Goal: Task Accomplishment & Management: Use online tool/utility

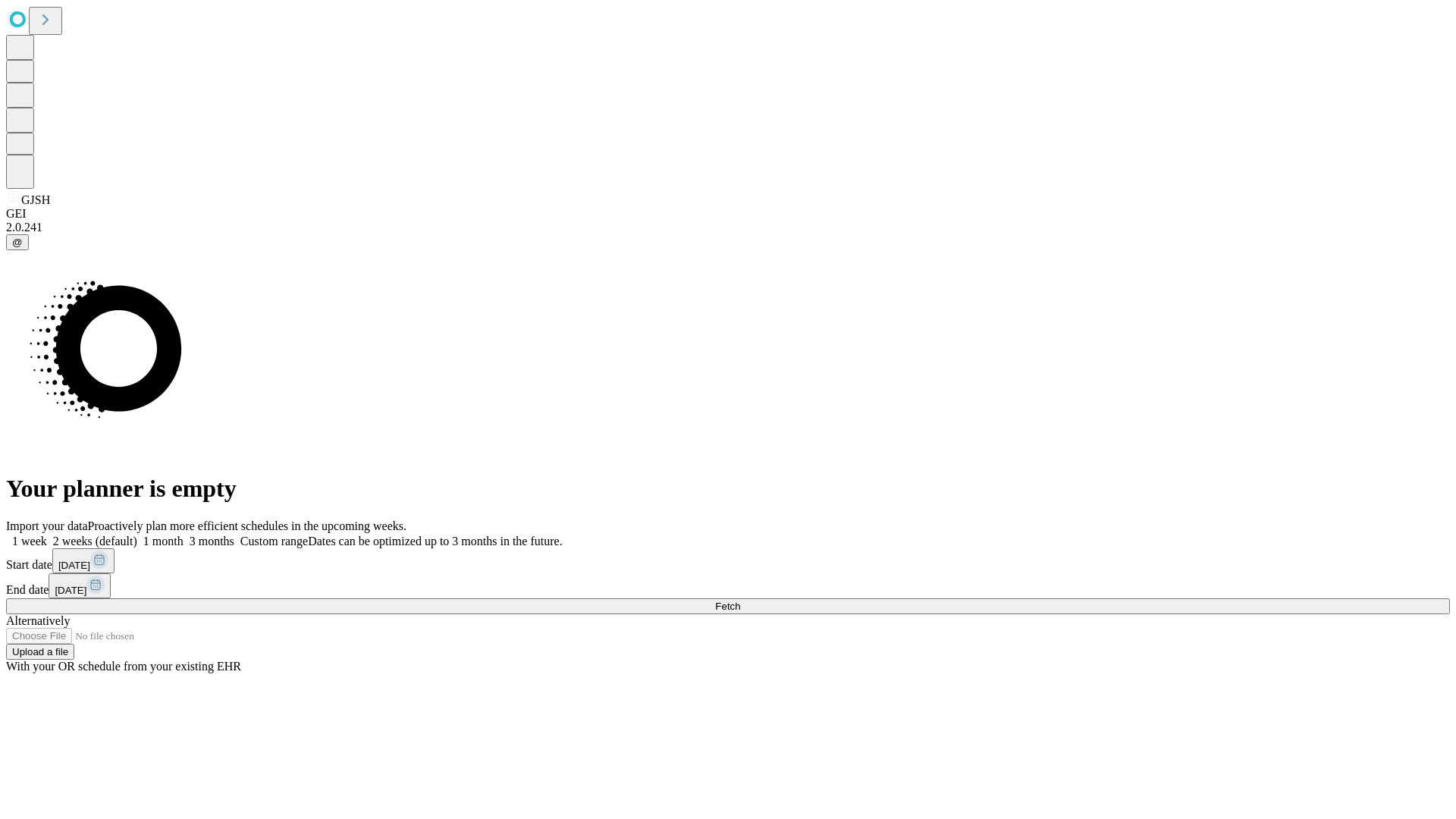
click at [47, 535] on label "1 week" at bounding box center [26, 541] width 41 height 13
click at [740, 600] on span "Fetch" at bounding box center [727, 606] width 25 height 11
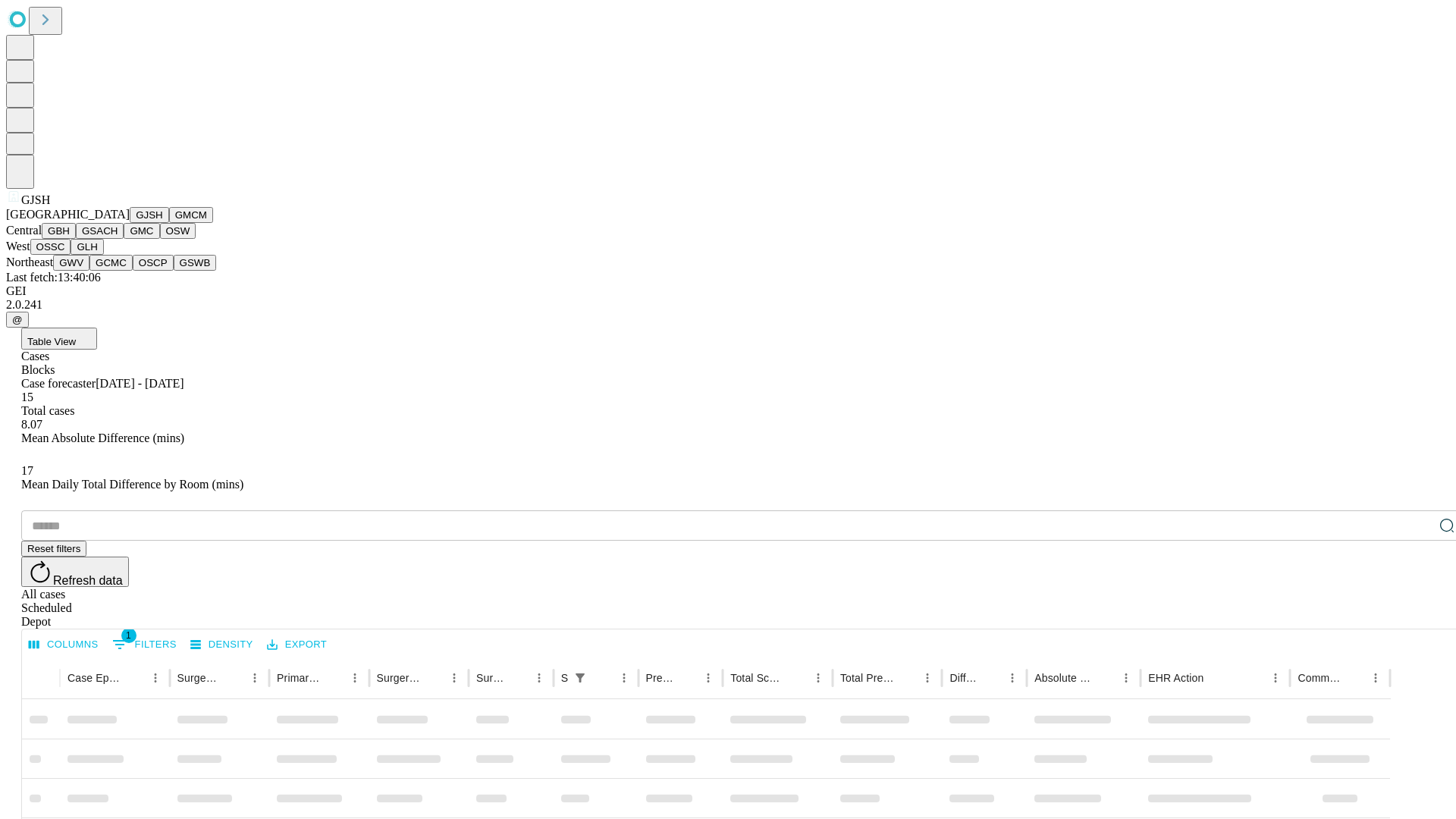
click at [169, 223] on button "GMCM" at bounding box center [191, 215] width 44 height 16
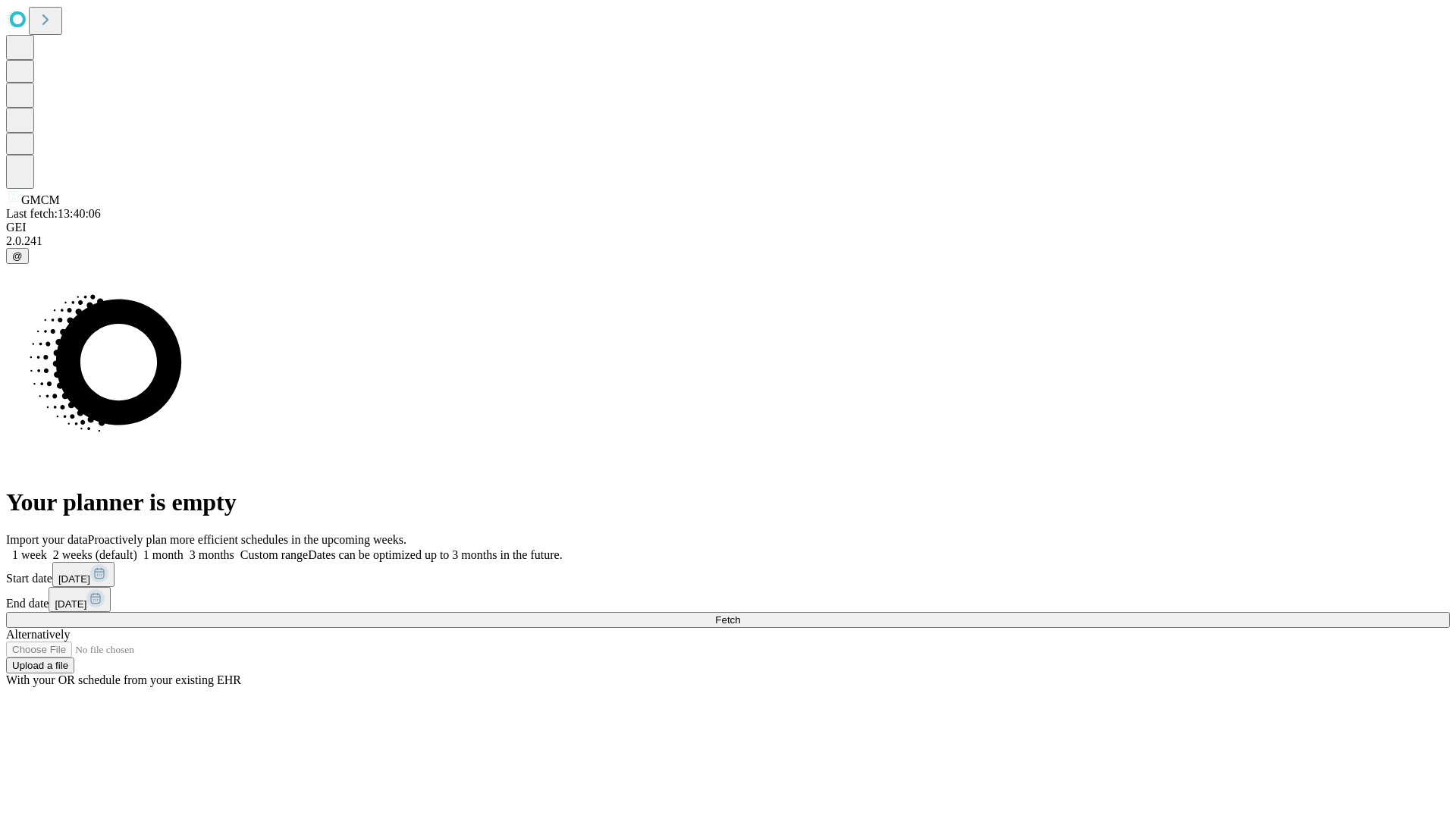
click at [740, 614] on span "Fetch" at bounding box center [727, 620] width 25 height 11
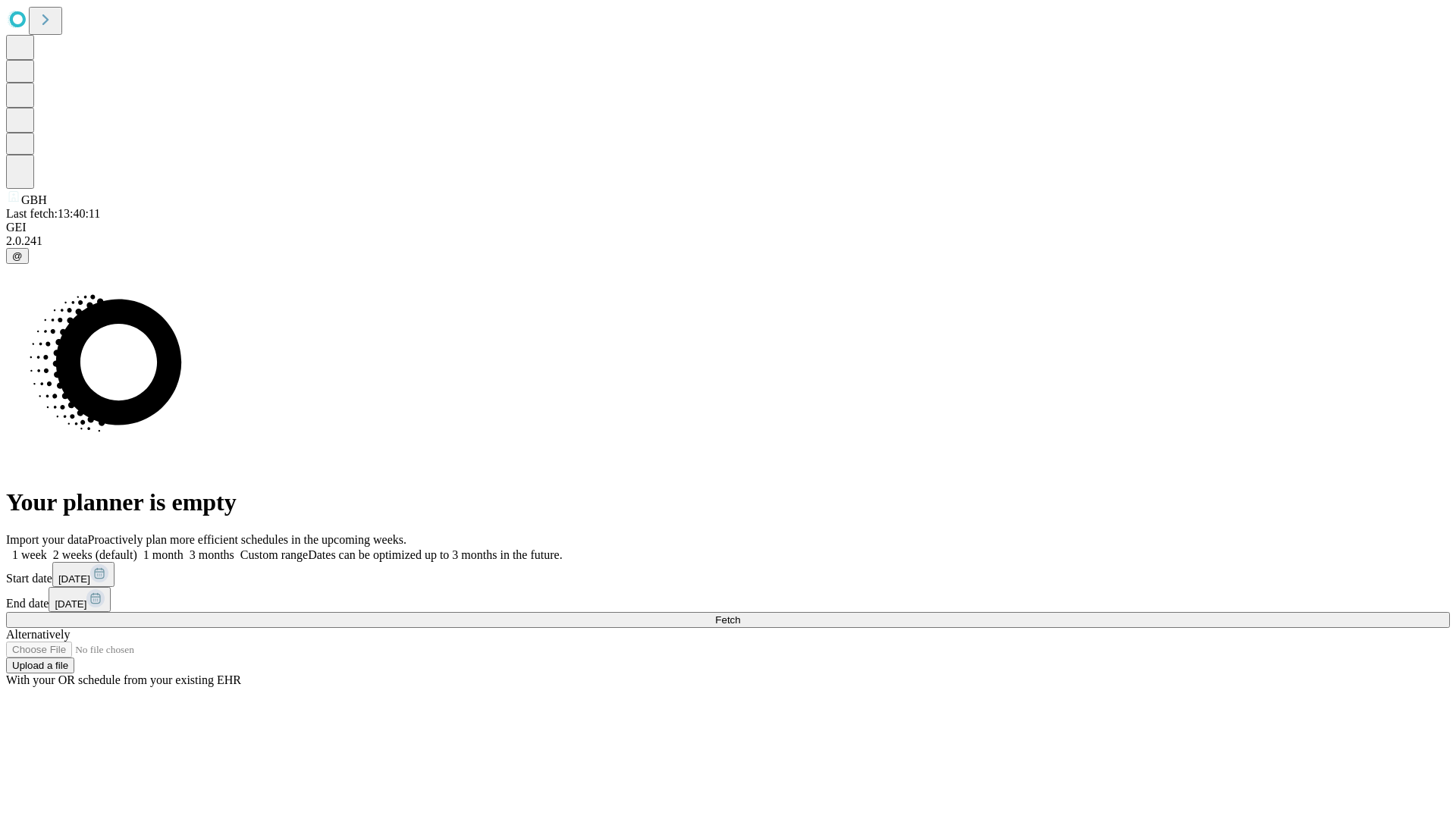
click at [47, 548] on label "1 week" at bounding box center [26, 555] width 41 height 13
click at [740, 614] on span "Fetch" at bounding box center [727, 620] width 25 height 11
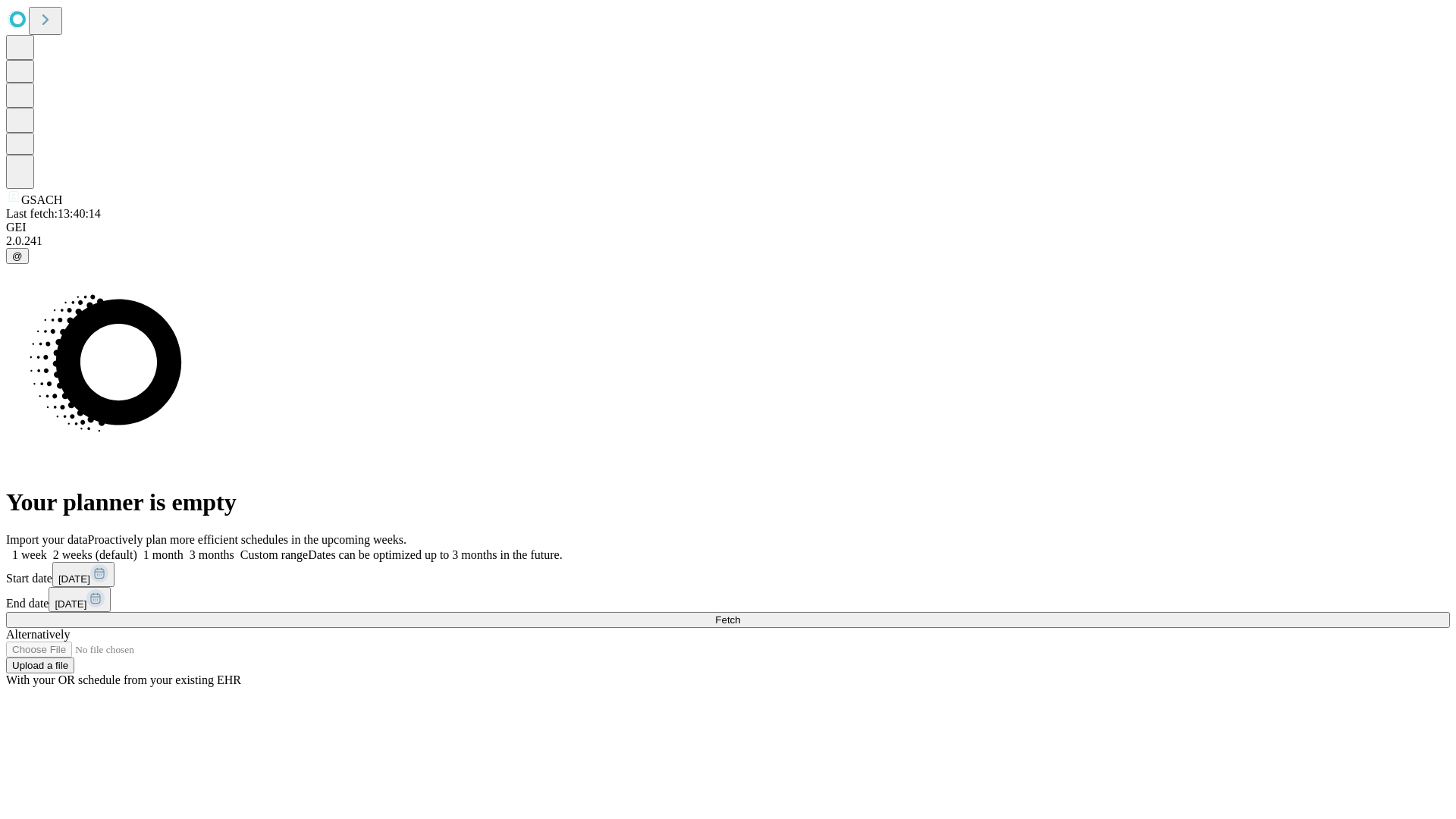
click at [47, 548] on label "1 week" at bounding box center [26, 555] width 41 height 13
click at [740, 614] on span "Fetch" at bounding box center [727, 620] width 25 height 11
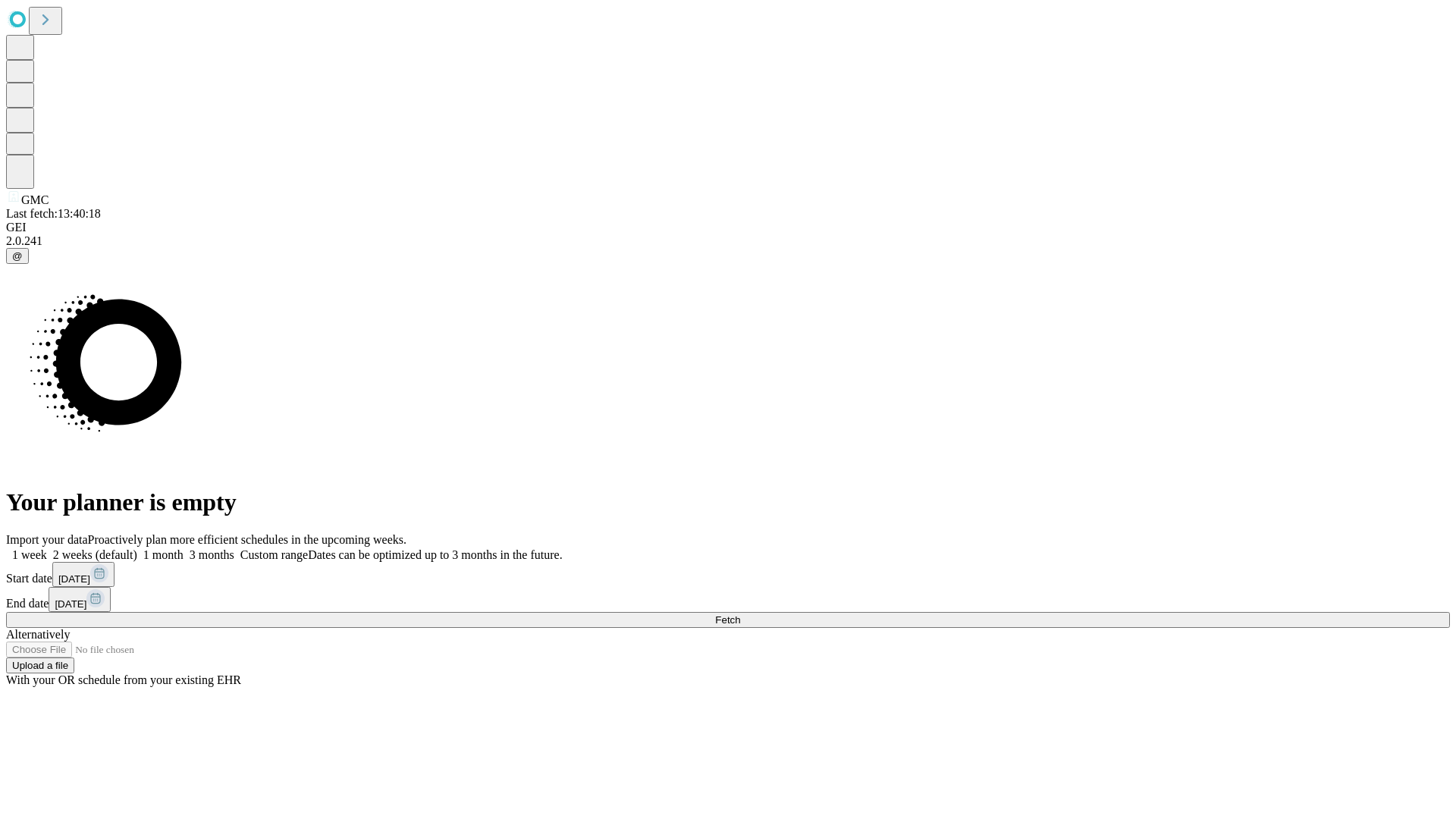
click at [47, 548] on label "1 week" at bounding box center [26, 555] width 41 height 13
click at [740, 614] on span "Fetch" at bounding box center [727, 620] width 25 height 11
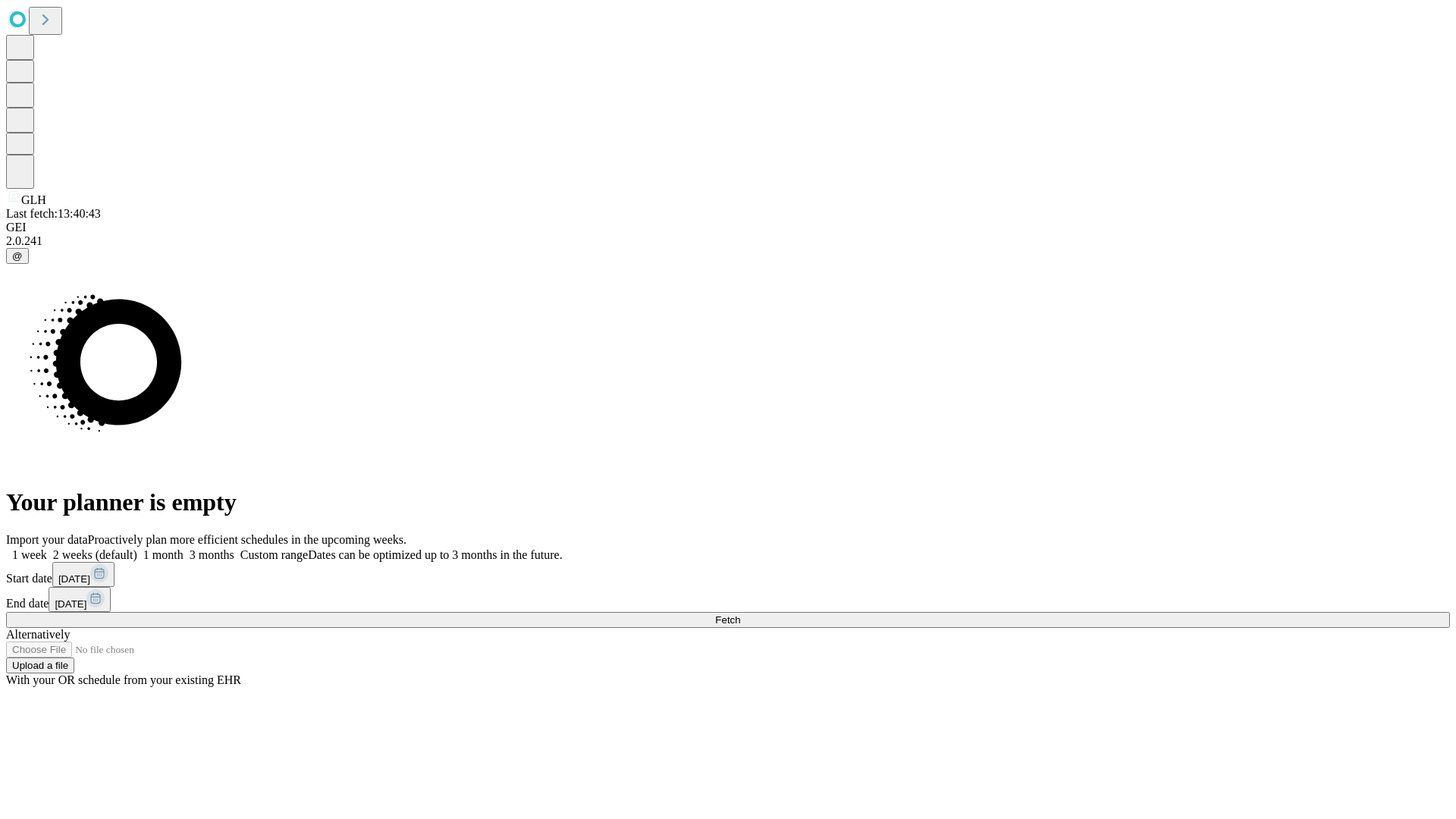
click at [47, 548] on label "1 week" at bounding box center [26, 555] width 41 height 13
click at [740, 614] on span "Fetch" at bounding box center [727, 620] width 25 height 11
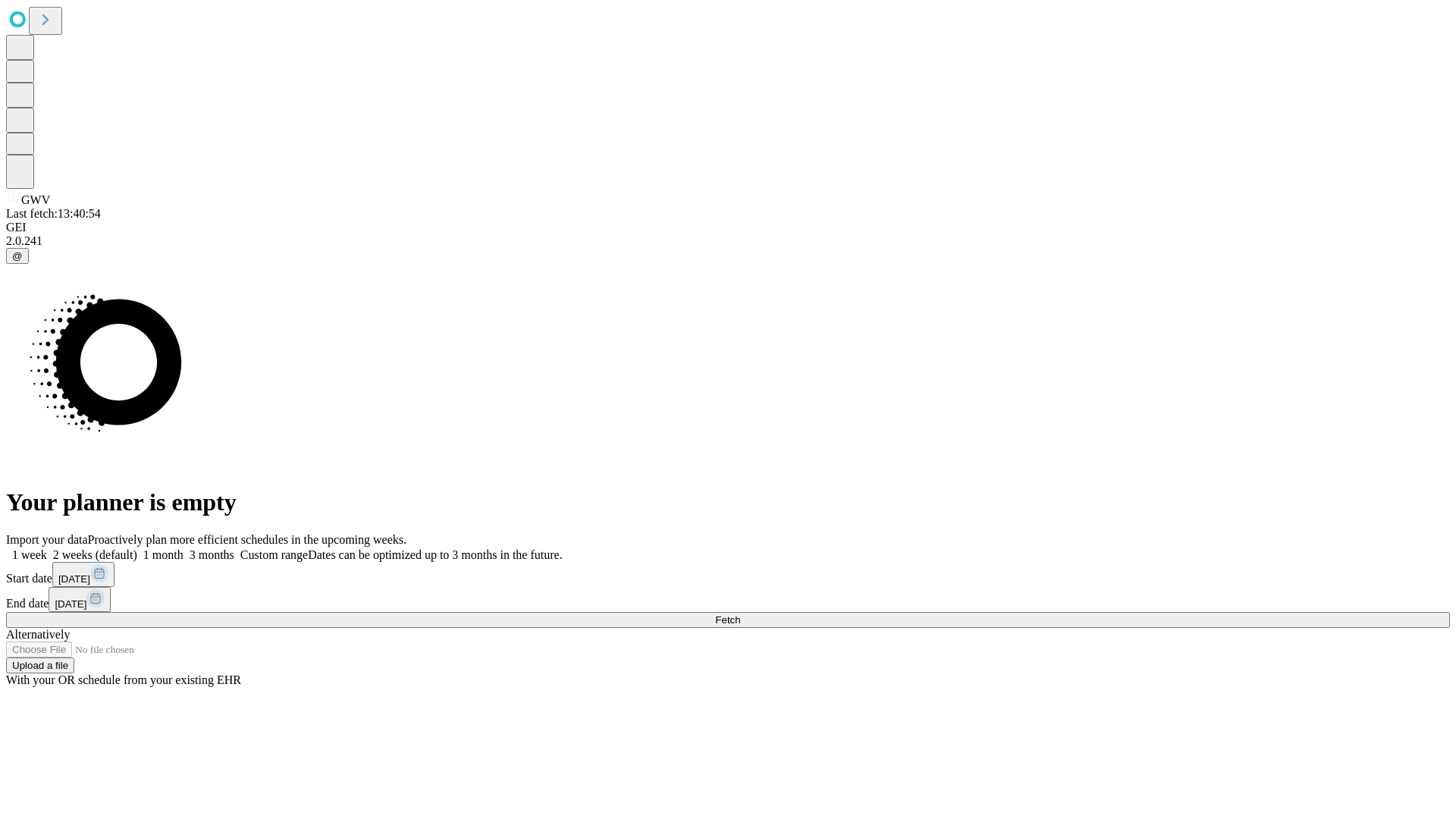
click at [740, 614] on span "Fetch" at bounding box center [727, 620] width 25 height 11
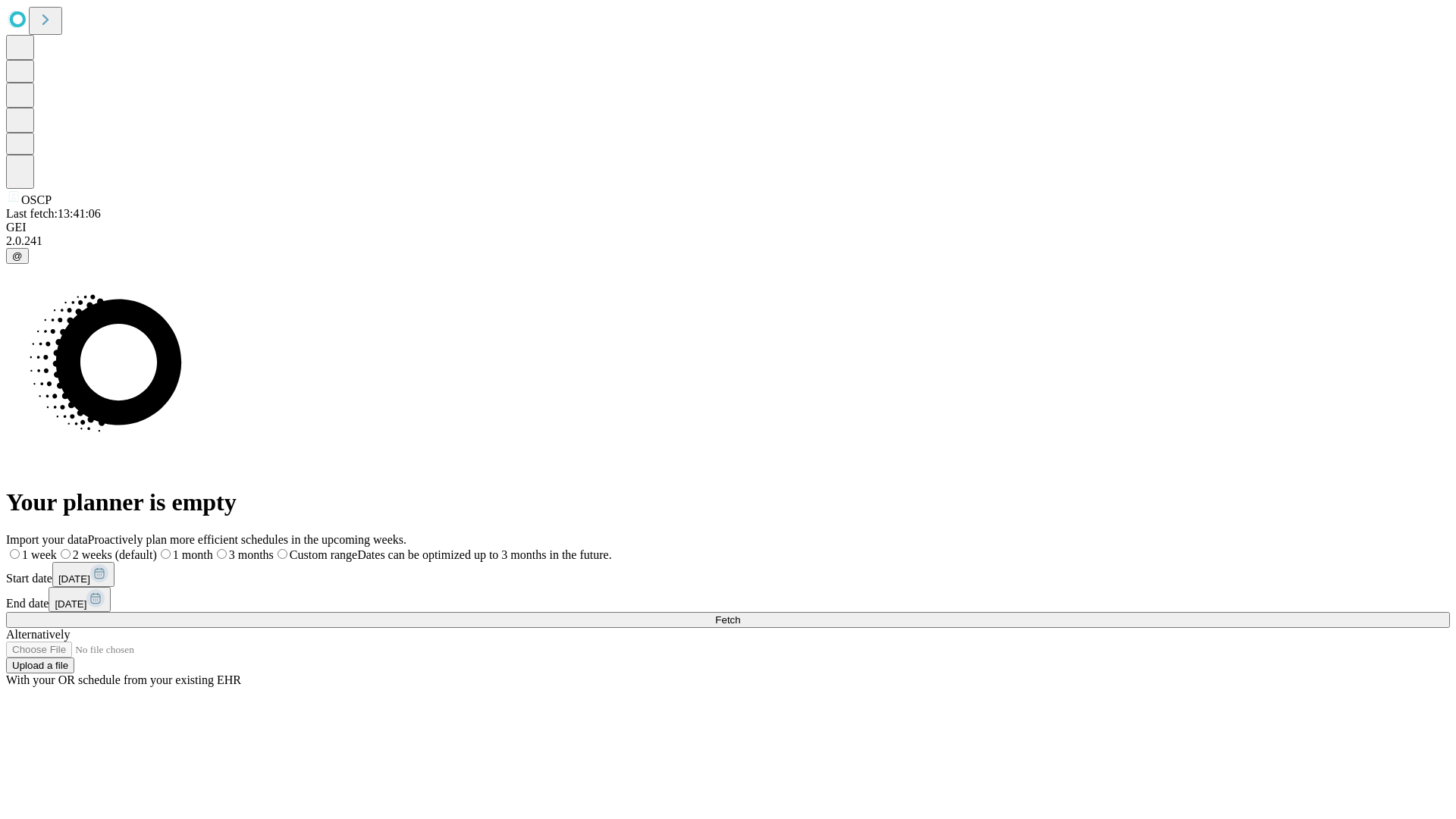
click at [57, 548] on label "1 week" at bounding box center [31, 555] width 51 height 13
click at [740, 614] on span "Fetch" at bounding box center [727, 620] width 25 height 11
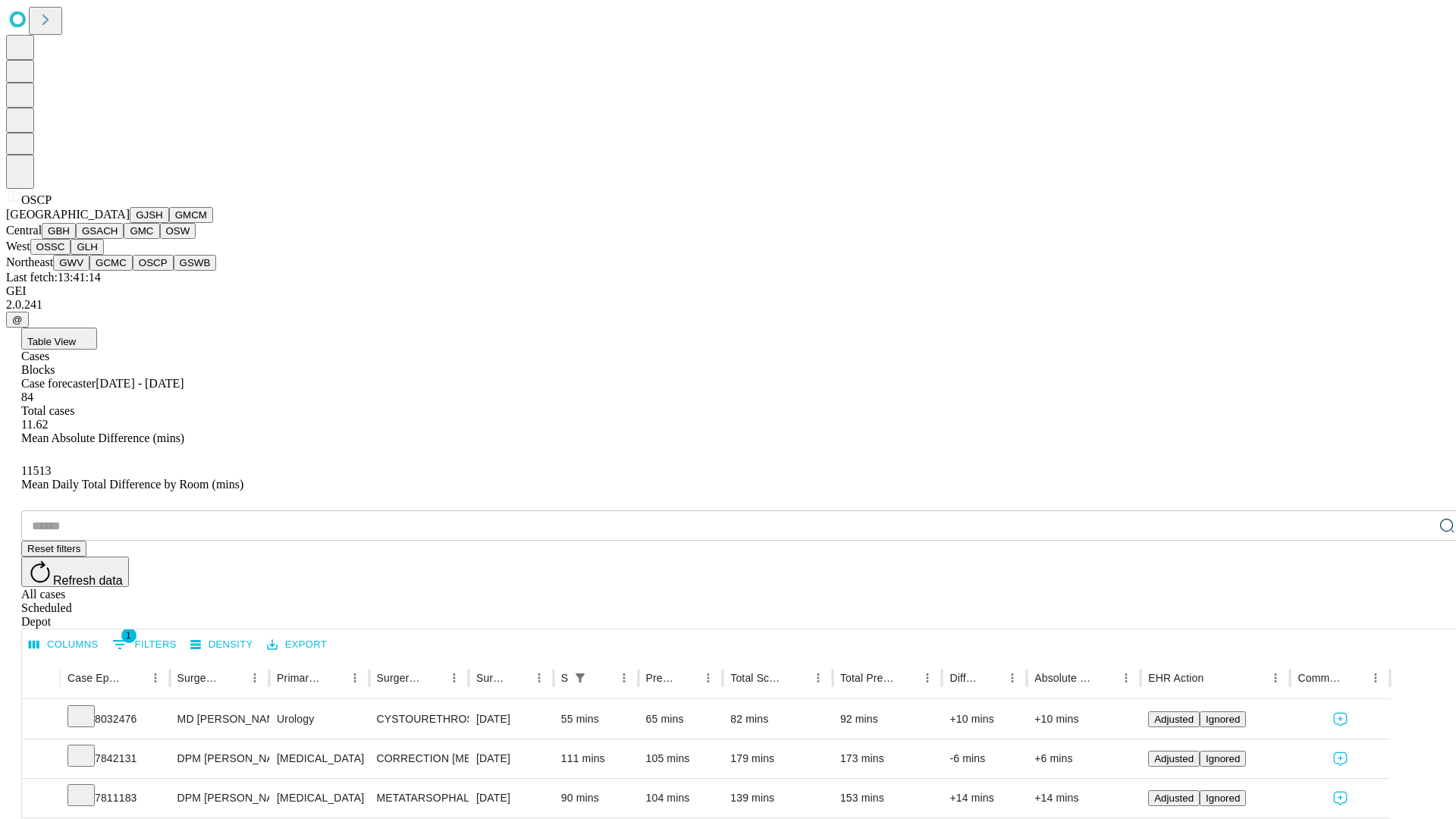
click at [174, 271] on button "GSWB" at bounding box center [195, 263] width 43 height 16
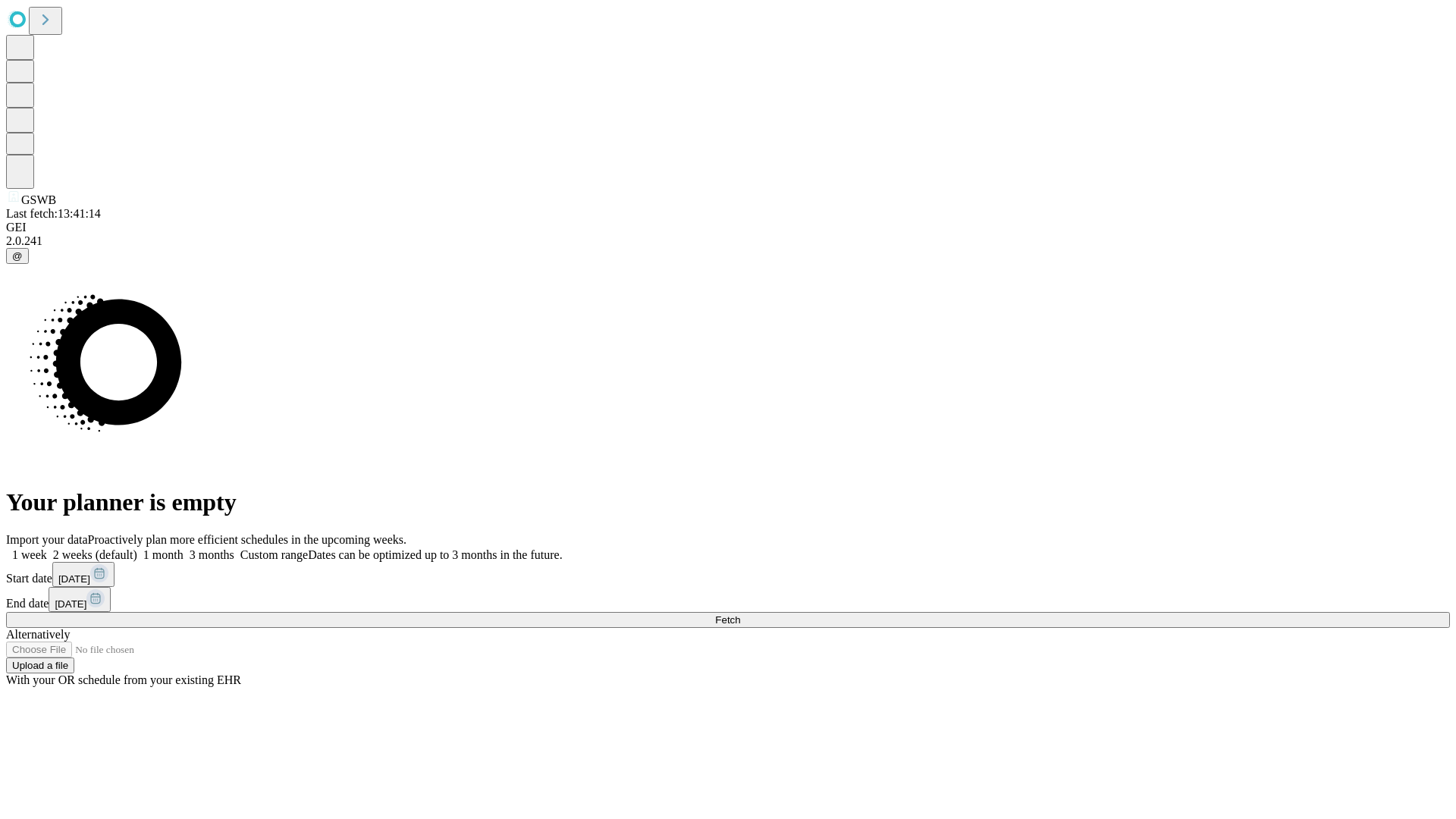
click at [47, 548] on label "1 week" at bounding box center [26, 555] width 41 height 13
click at [740, 614] on span "Fetch" at bounding box center [727, 620] width 25 height 11
